Goal: Task Accomplishment & Management: Manage account settings

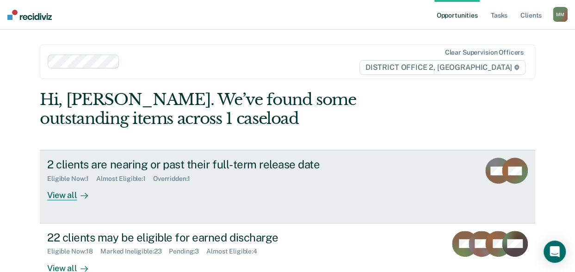
click at [124, 162] on div "2 clients are nearing or past their full-term release date" at bounding box center [209, 164] width 325 height 13
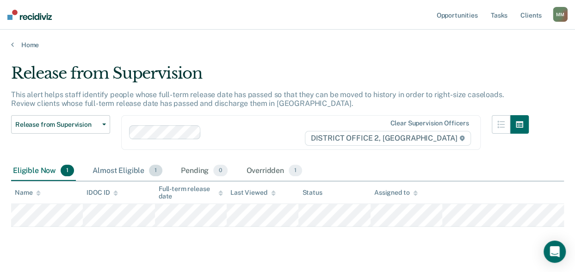
click at [131, 172] on div "Almost Eligible 1" at bounding box center [128, 171] width 74 height 20
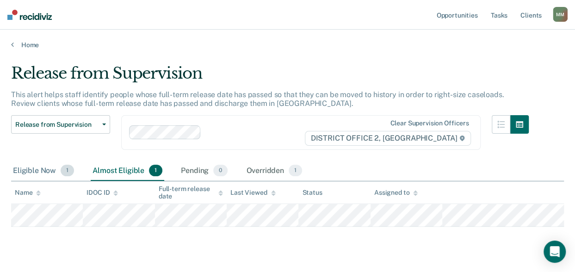
click at [38, 173] on div "Eligible Now 1" at bounding box center [43, 171] width 65 height 20
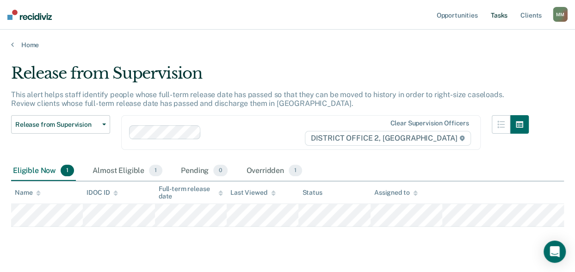
click at [494, 13] on link "Tasks" at bounding box center [499, 15] width 20 height 30
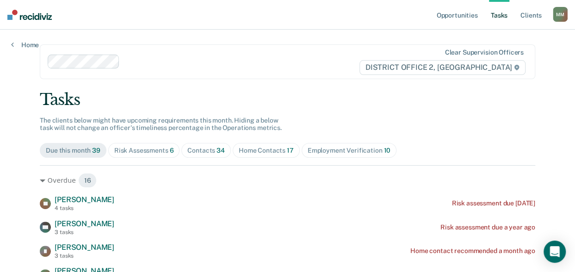
click at [144, 150] on div "Risk Assessments 6" at bounding box center [144, 151] width 60 height 8
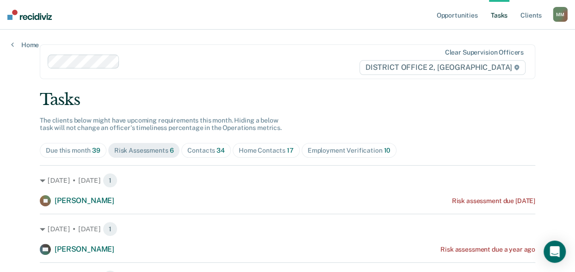
scroll to position [93, 0]
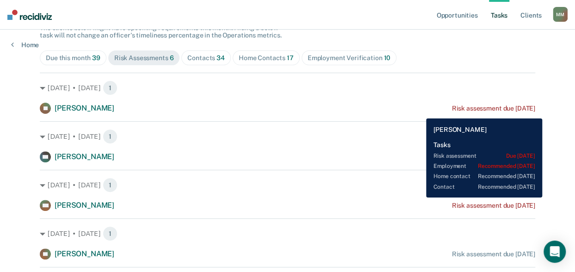
drag, startPoint x: 469, startPoint y: 109, endPoint x: 419, endPoint y: 112, distance: 49.1
click at [419, 112] on div "[PERSON_NAME] Risk assessment due [DATE]" at bounding box center [288, 108] width 496 height 11
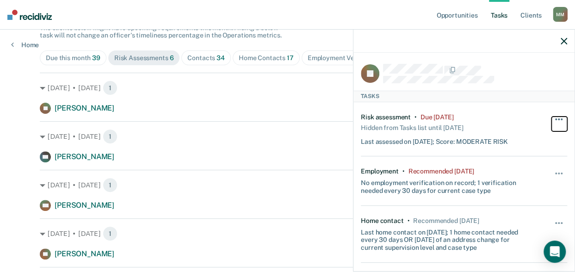
click at [552, 118] on button "button" at bounding box center [560, 124] width 16 height 15
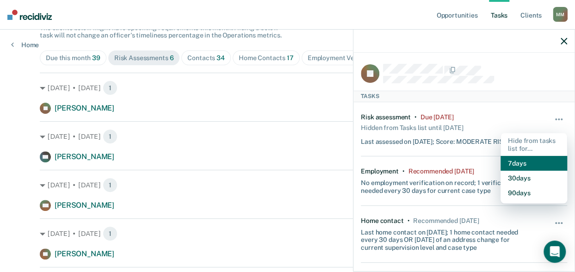
click at [532, 162] on button "7 days" at bounding box center [534, 163] width 67 height 15
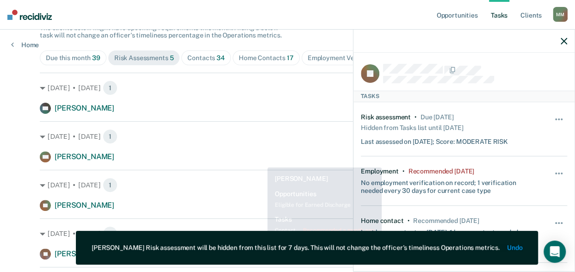
click at [250, 167] on div "[DATE] • [DATE] 1 DH [PERSON_NAME] Risk assessment due a year ago [DATE] • [DAT…" at bounding box center [288, 191] width 496 height 236
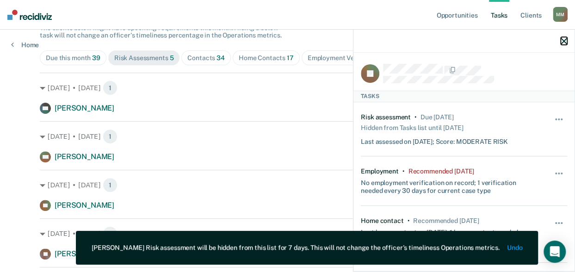
click at [567, 44] on icon "button" at bounding box center [564, 41] width 6 height 6
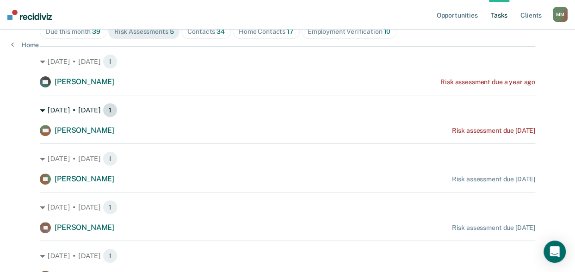
scroll to position [73, 0]
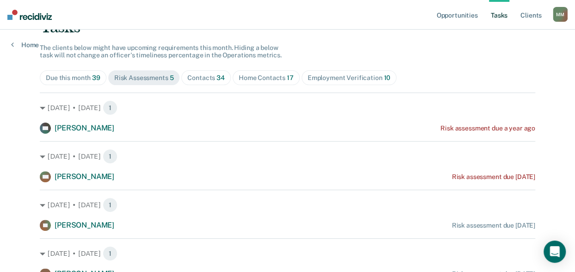
click at [202, 72] on span "Contacts 34" at bounding box center [206, 77] width 50 height 15
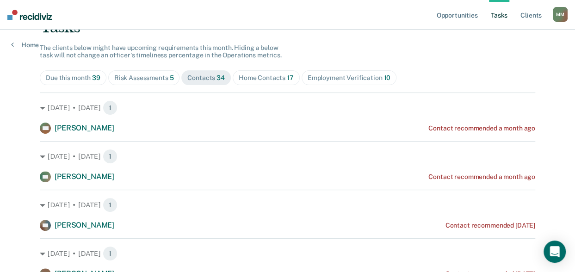
click at [202, 72] on span "Contacts 34" at bounding box center [206, 77] width 50 height 15
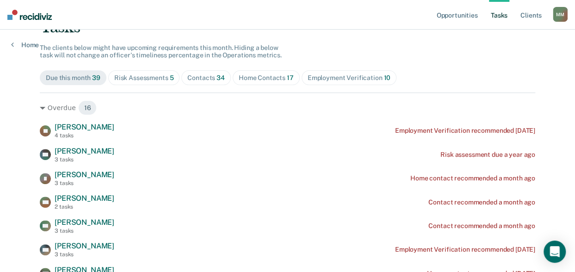
click at [206, 72] on span "Contacts 34" at bounding box center [206, 77] width 50 height 15
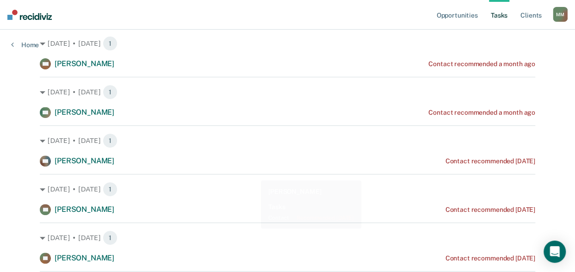
scroll to position [165, 0]
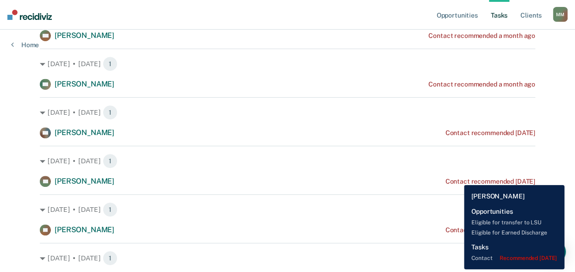
click at [457, 178] on div "Contact recommended [DATE]" at bounding box center [490, 182] width 90 height 8
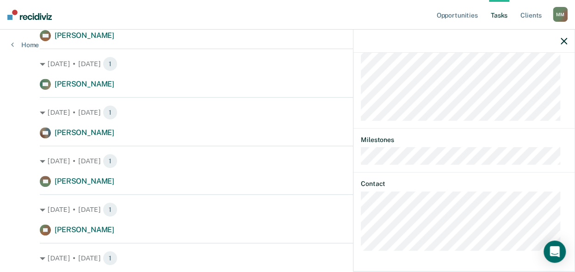
scroll to position [426, 0]
click at [563, 38] on icon "button" at bounding box center [564, 41] width 6 height 6
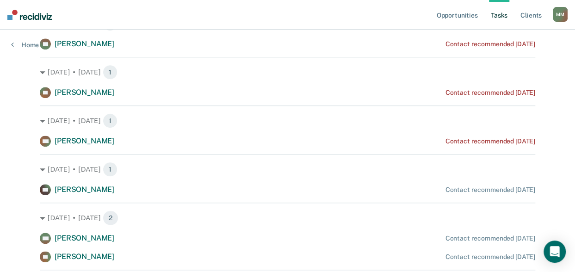
scroll to position [304, 0]
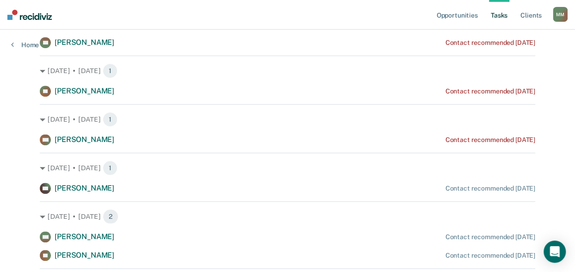
click at [514, 188] on div "Contact recommended [DATE]" at bounding box center [490, 189] width 90 height 8
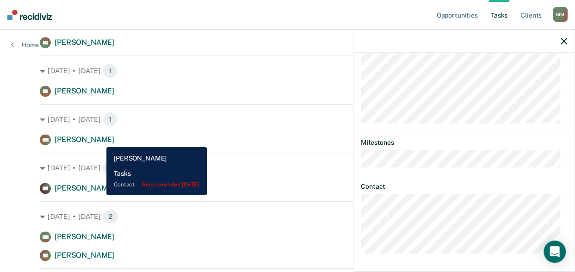
scroll to position [212, 0]
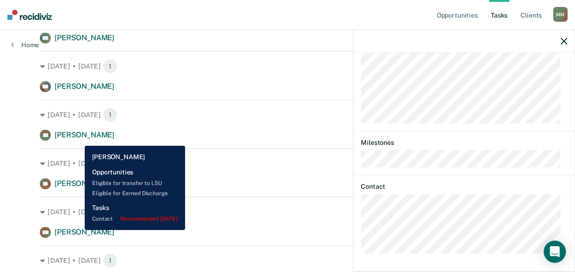
click at [78, 139] on div "[PERSON_NAME]" at bounding box center [85, 136] width 60 height 10
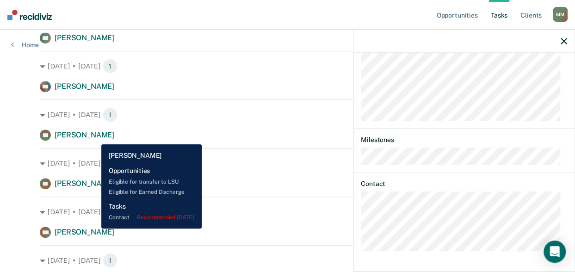
scroll to position [426, 0]
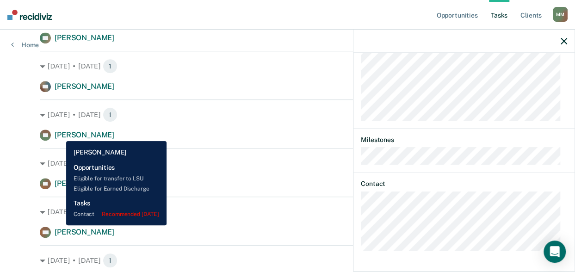
click at [59, 134] on span "[PERSON_NAME]" at bounding box center [85, 135] width 60 height 9
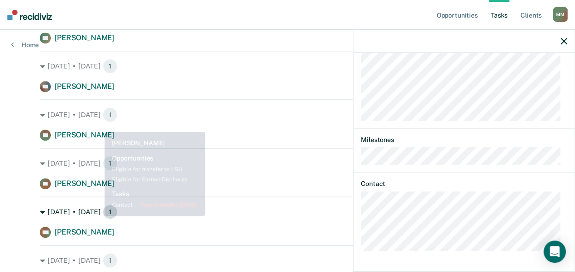
scroll to position [258, 0]
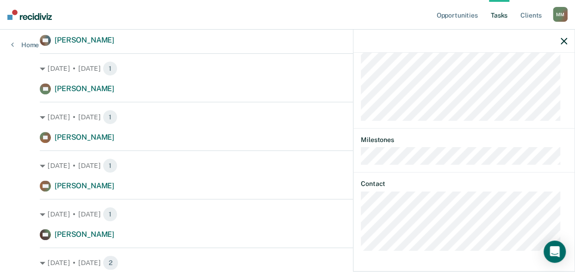
click at [559, 45] on div at bounding box center [464, 41] width 221 height 23
click at [566, 40] on icon "button" at bounding box center [564, 41] width 6 height 6
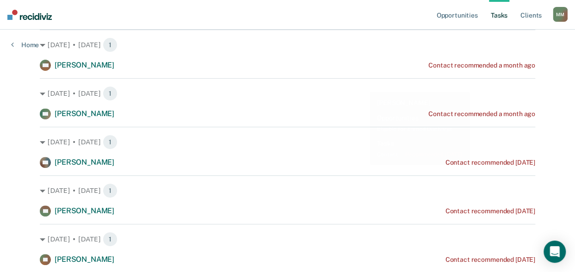
scroll to position [0, 0]
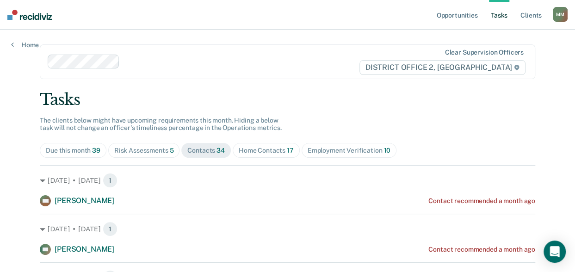
click at [250, 150] on div "Home Contacts 17" at bounding box center [266, 151] width 55 height 8
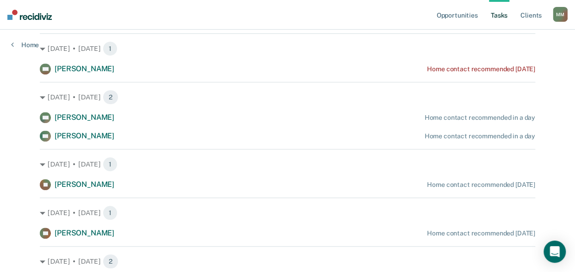
scroll to position [324, 0]
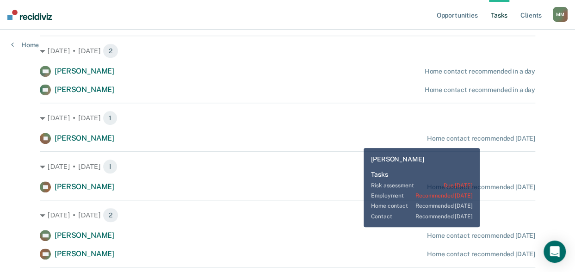
click at [487, 141] on div "Home contact recommended [DATE]" at bounding box center [481, 139] width 108 height 8
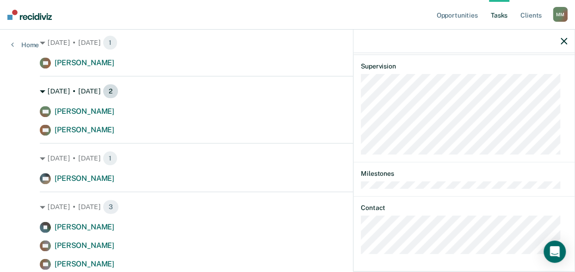
scroll to position [463, 0]
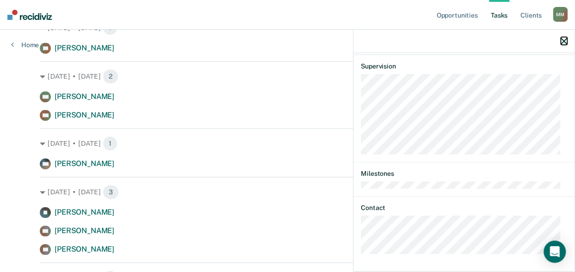
click at [565, 41] on icon "button" at bounding box center [564, 41] width 6 height 6
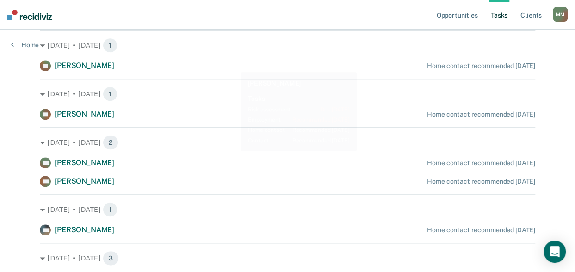
scroll to position [119, 0]
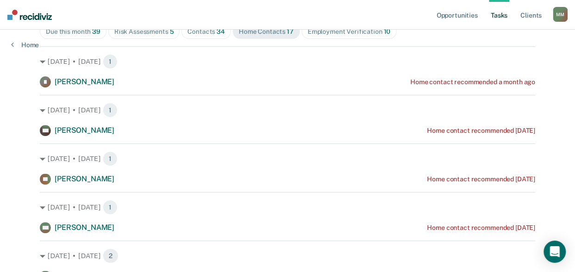
click at [355, 34] on div "Employment Verification 10" at bounding box center [349, 32] width 83 height 8
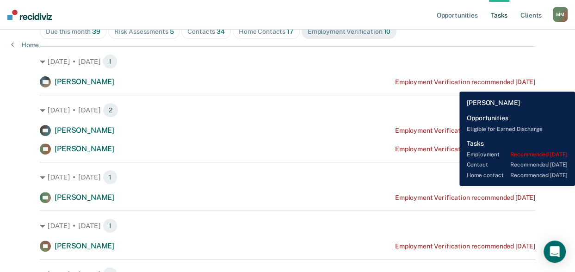
click at [453, 85] on div "Employment Verification recommended [DATE]" at bounding box center [465, 82] width 140 height 8
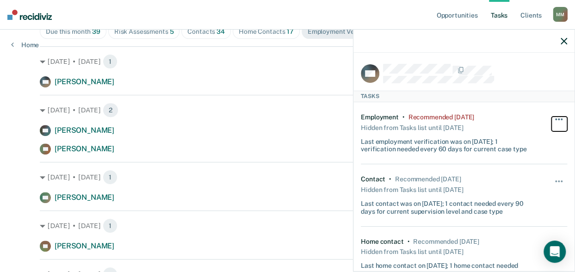
click at [555, 117] on button "button" at bounding box center [560, 124] width 16 height 15
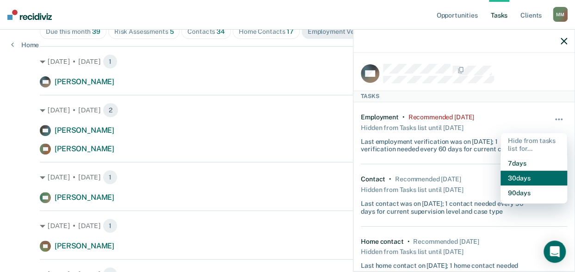
click at [531, 173] on button "30 days" at bounding box center [534, 178] width 67 height 15
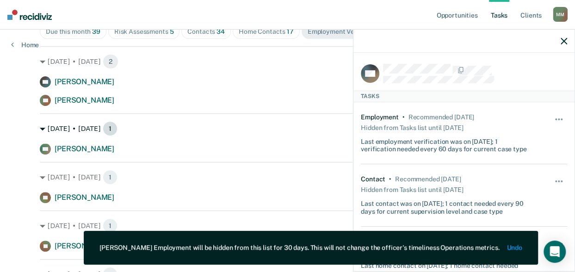
click at [291, 133] on div "[DATE] • [DATE] 1" at bounding box center [288, 128] width 496 height 15
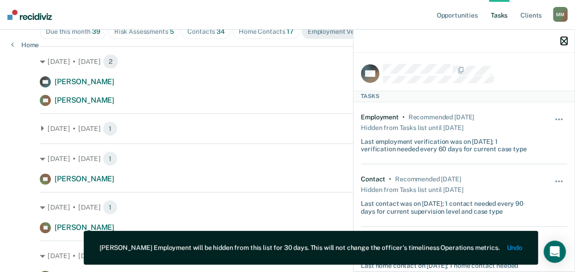
click at [561, 39] on icon "button" at bounding box center [564, 41] width 6 height 6
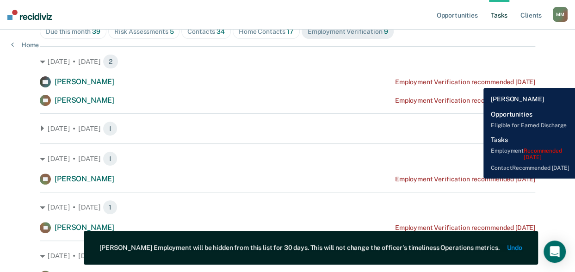
click at [475, 83] on div "Employment Verification recommended [DATE]" at bounding box center [465, 82] width 140 height 8
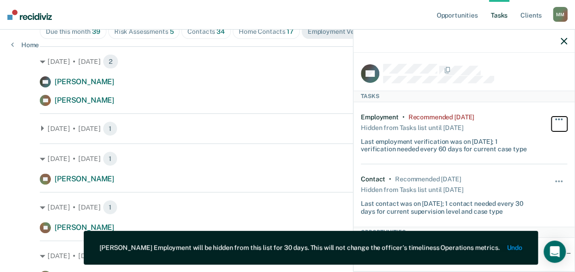
click at [552, 119] on button "button" at bounding box center [560, 124] width 16 height 15
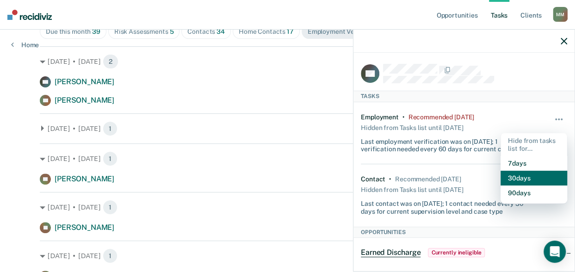
click at [520, 182] on button "30 days" at bounding box center [534, 178] width 67 height 15
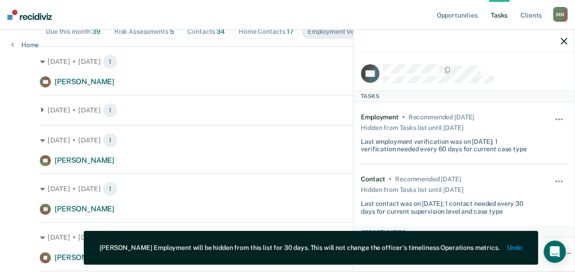
click at [300, 123] on div "[DATE] • [DATE] 1 [PERSON_NAME] Employment Verification recommended [DATE] [DAT…" at bounding box center [288, 227] width 496 height 363
click at [67, 114] on div "[DATE] • [DATE] 1" at bounding box center [288, 110] width 496 height 15
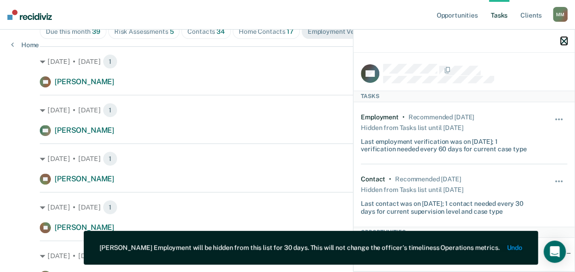
click at [565, 38] on button "button" at bounding box center [564, 41] width 6 height 8
